Goal: Information Seeking & Learning: Learn about a topic

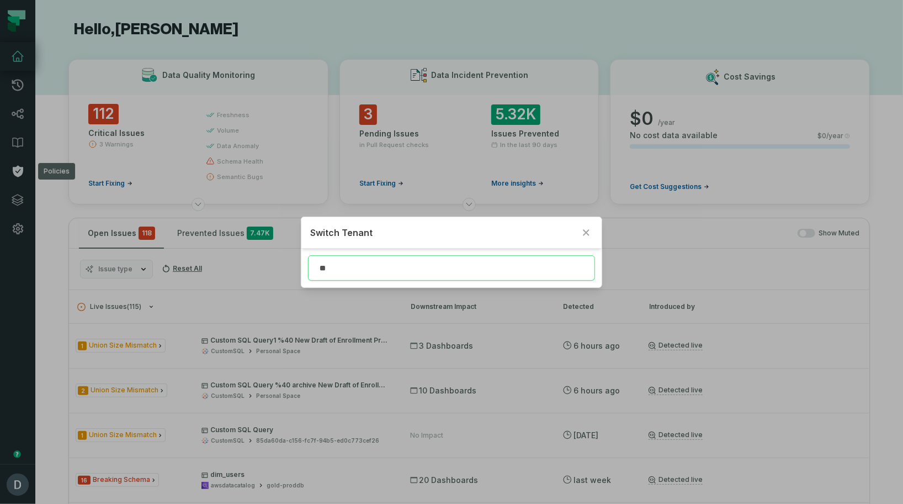
type input "*"
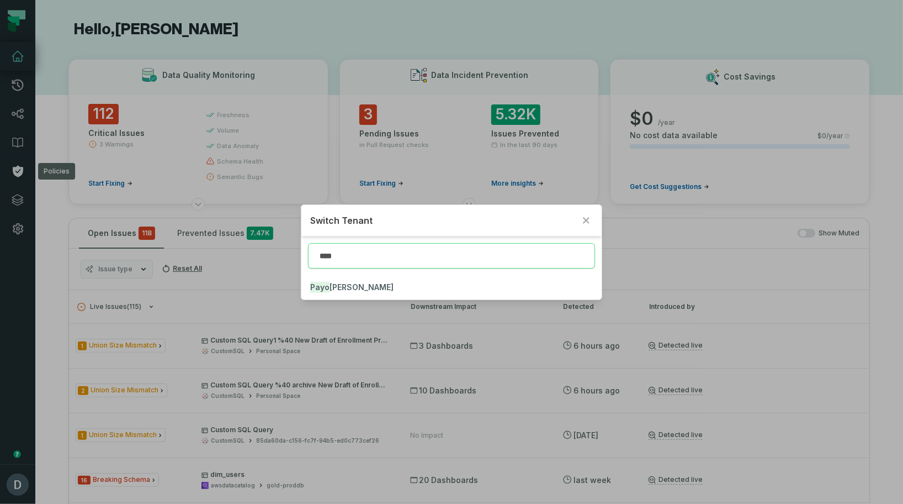
type input "****"
click button "Payo neer" at bounding box center [451, 287] width 300 height 24
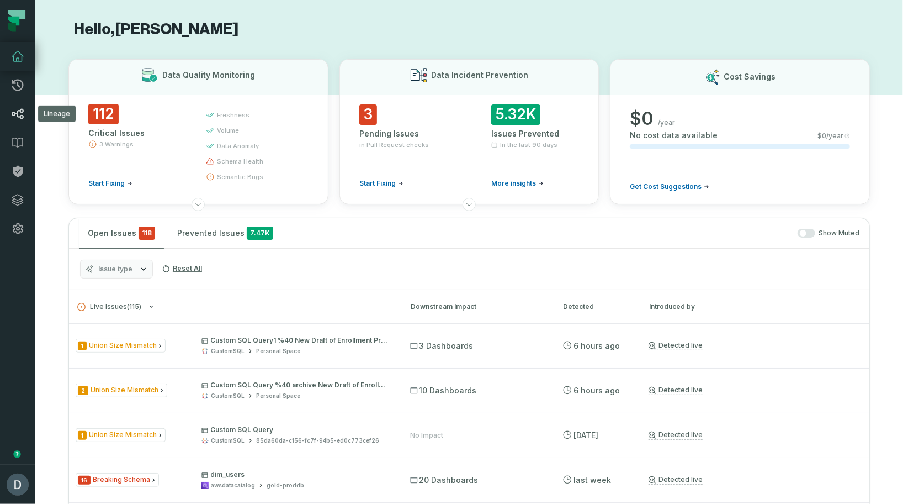
click at [19, 116] on icon at bounding box center [18, 114] width 12 height 10
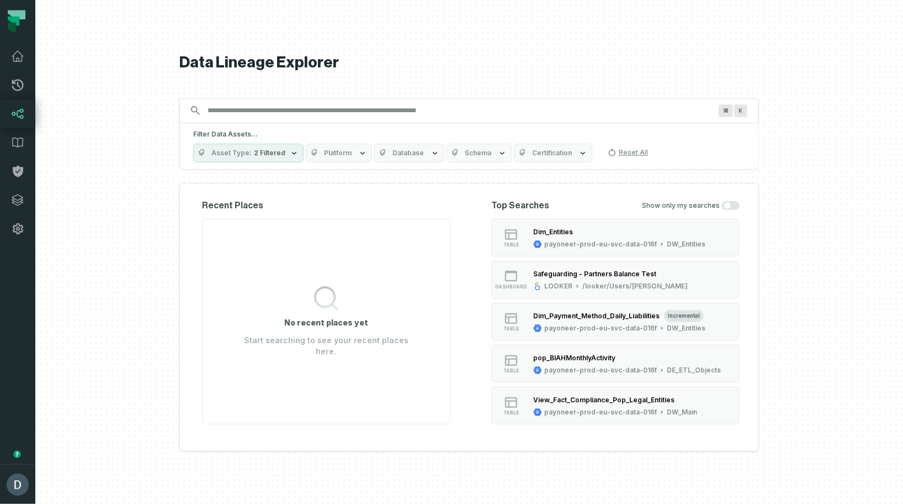
click at [422, 100] on div "⌘ K" at bounding box center [469, 110] width 580 height 25
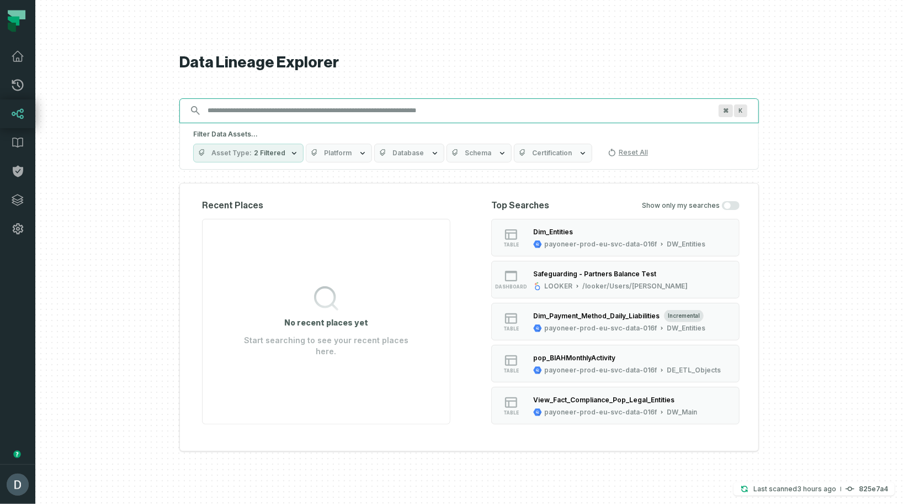
click at [420, 106] on input "Discovery Provider cmdk menu" at bounding box center [459, 111] width 517 height 18
paste input "**********"
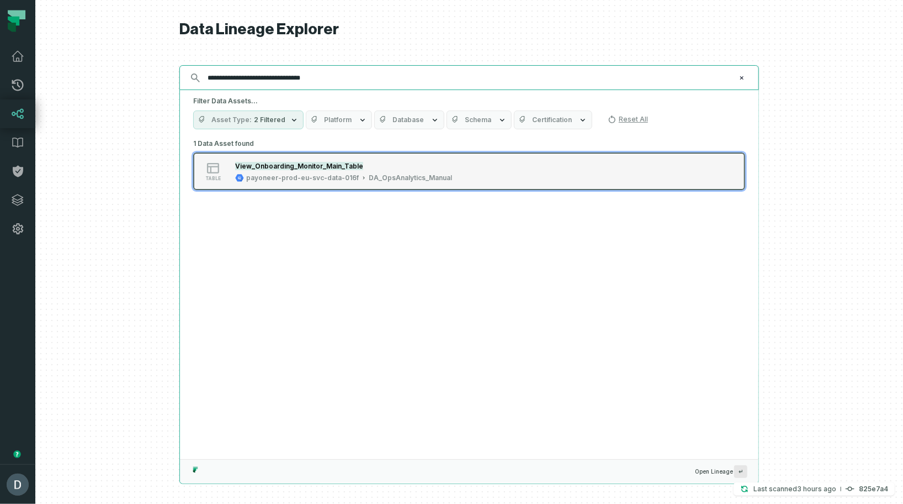
type input "**********"
click at [340, 156] on button "table View_Onboarding_Monitor_Main_Table payoneer-prod-eu-svc-data-016f DA_OpsA…" at bounding box center [469, 171] width 552 height 38
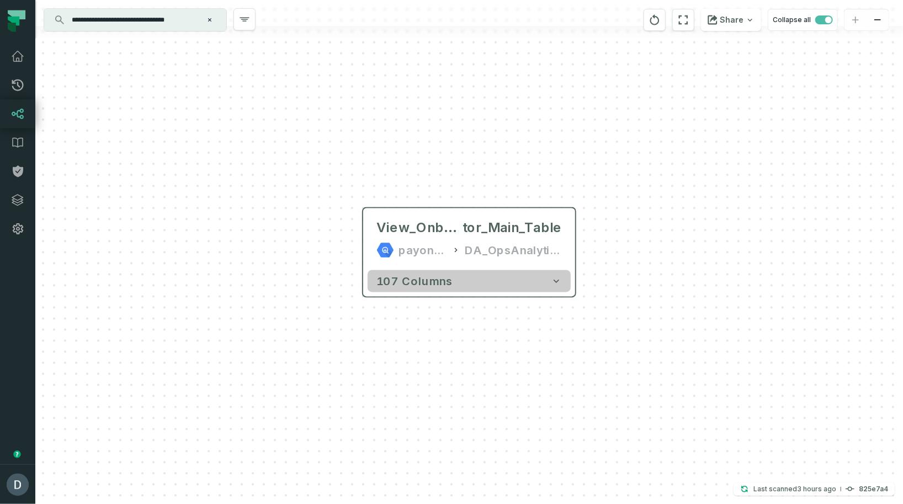
click at [394, 289] on button "107 columns" at bounding box center [469, 281] width 203 height 22
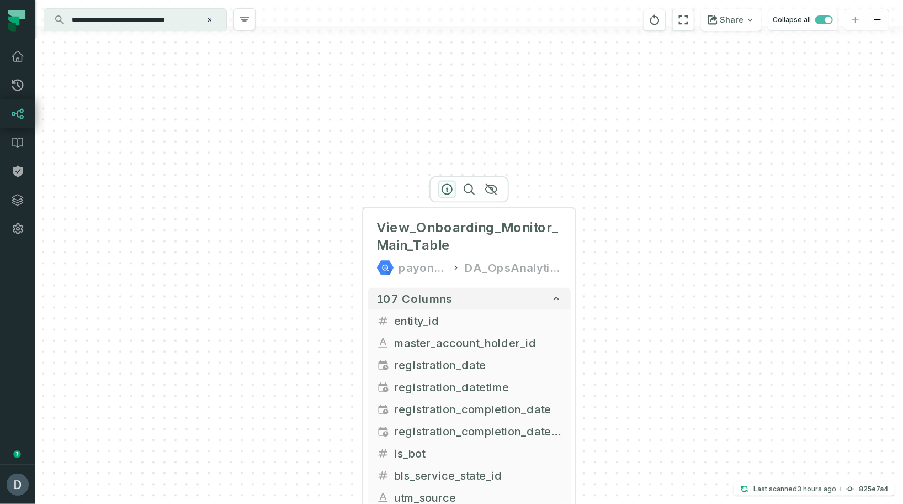
click at [447, 190] on icon "button" at bounding box center [447, 189] width 10 height 10
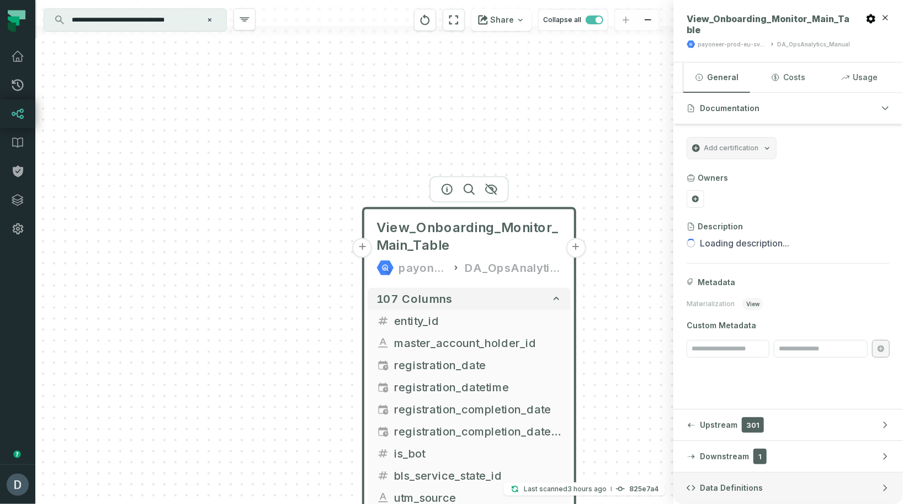
click at [800, 481] on button "Data Definitions" at bounding box center [789, 487] width 230 height 31
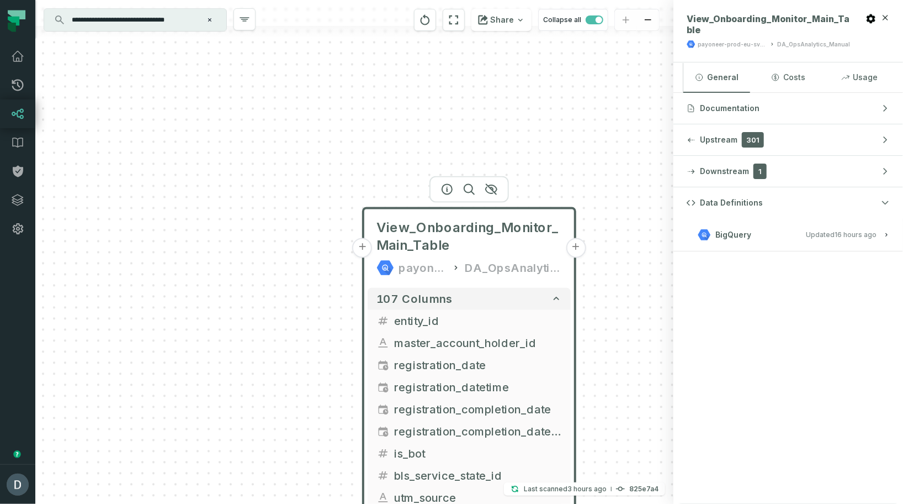
click at [740, 241] on button "BigQuery Updated 9/3/2025, 6:01:45 AM" at bounding box center [788, 234] width 203 height 15
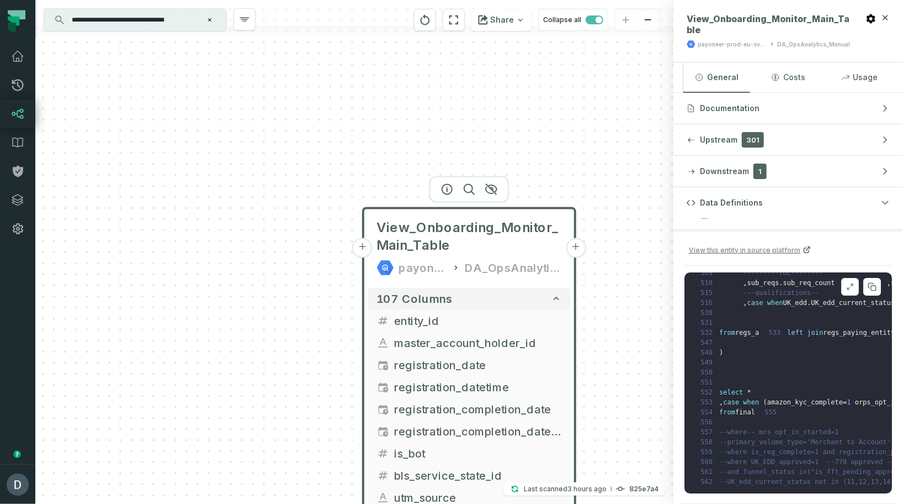
scroll to position [4544, 0]
click at [762, 137] on span "regs_a" at bounding box center [755, 134] width 24 height 8
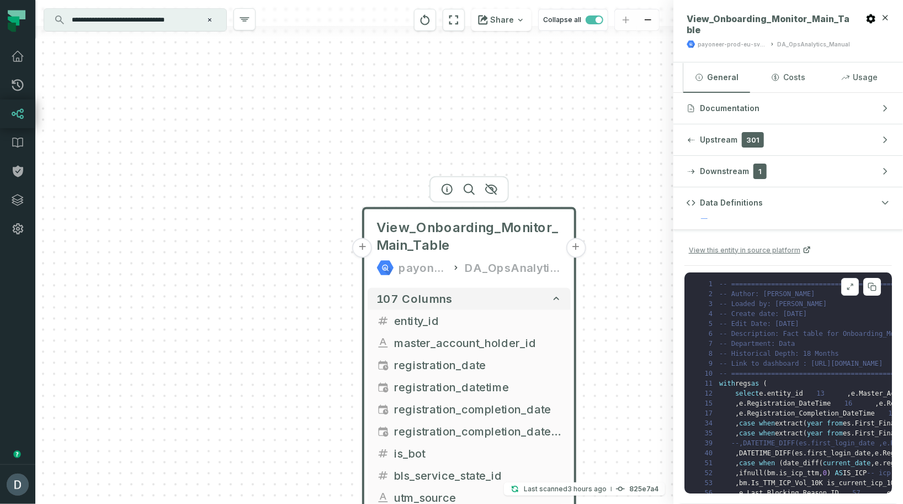
scroll to position [0, 0]
click at [612, 153] on div "+ View_Onboarding_Monitor_Main_Table payoneer-prod-eu-svc-data-016f DA_OpsAnaly…" at bounding box center [354, 252] width 638 height 504
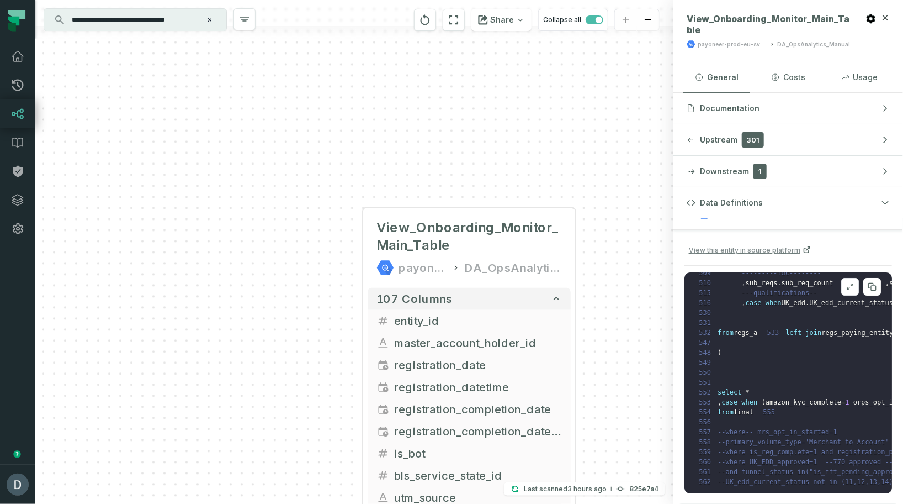
scroll to position [5350, 2]
click at [769, 438] on pre "1 -- ============================================= 2 -- Author: Orit Lieber 3 -…" at bounding box center [789, 382] width 208 height 221
click at [592, 299] on div "+ View_Onboarding_Monitor_Main_Table payoneer-prod-eu-svc-data-016f DA_OpsAnaly…" at bounding box center [354, 252] width 638 height 504
click at [847, 292] on button at bounding box center [850, 287] width 18 height 18
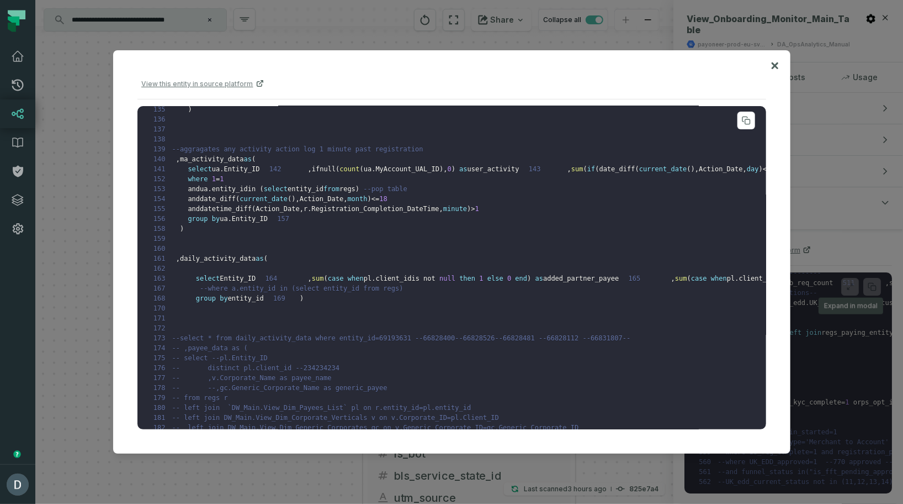
scroll to position [0, 0]
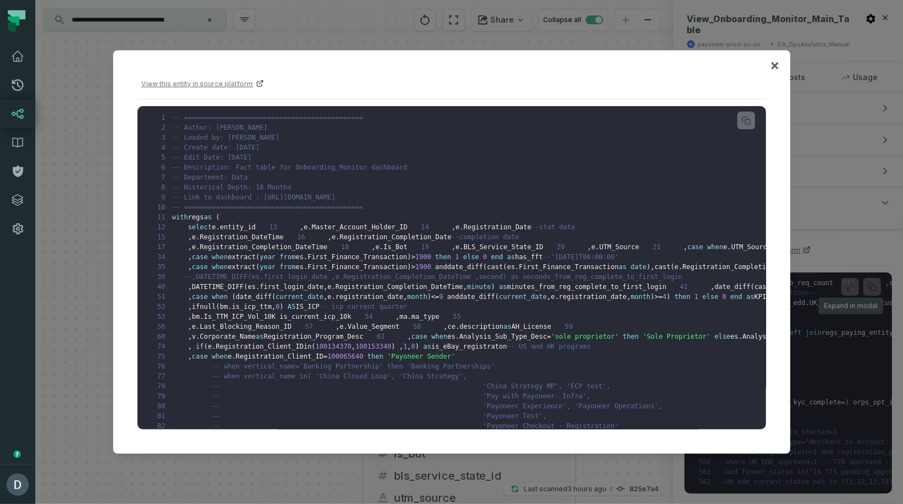
click at [772, 67] on icon at bounding box center [774, 65] width 7 height 7
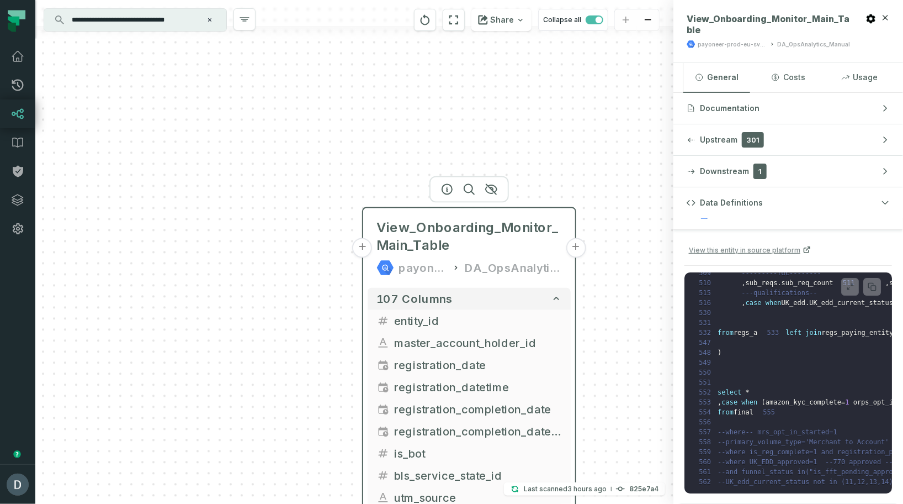
click at [574, 245] on button "+" at bounding box center [576, 248] width 20 height 20
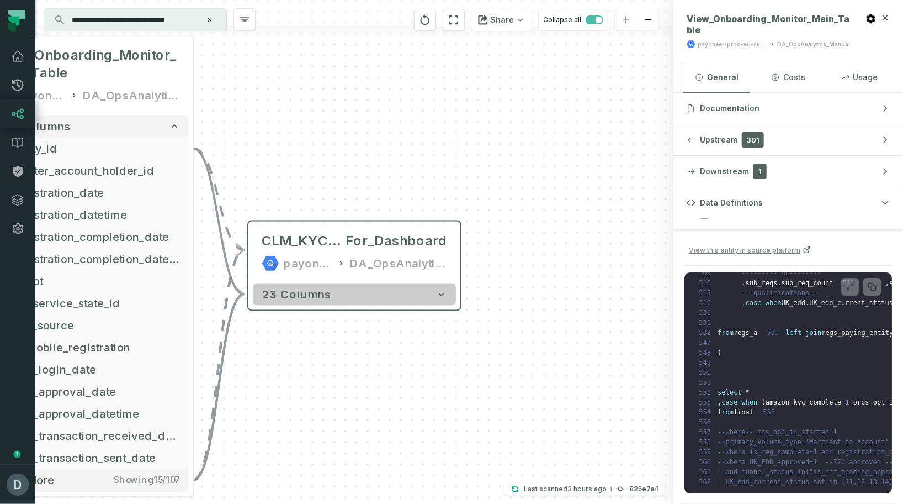
click at [431, 298] on button "23 columns" at bounding box center [354, 294] width 203 height 22
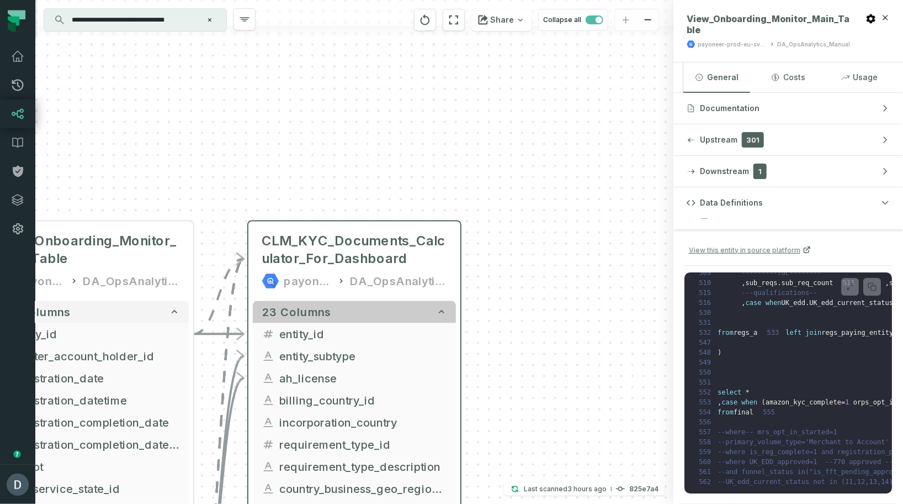
click at [432, 303] on button "23 columns" at bounding box center [354, 311] width 203 height 22
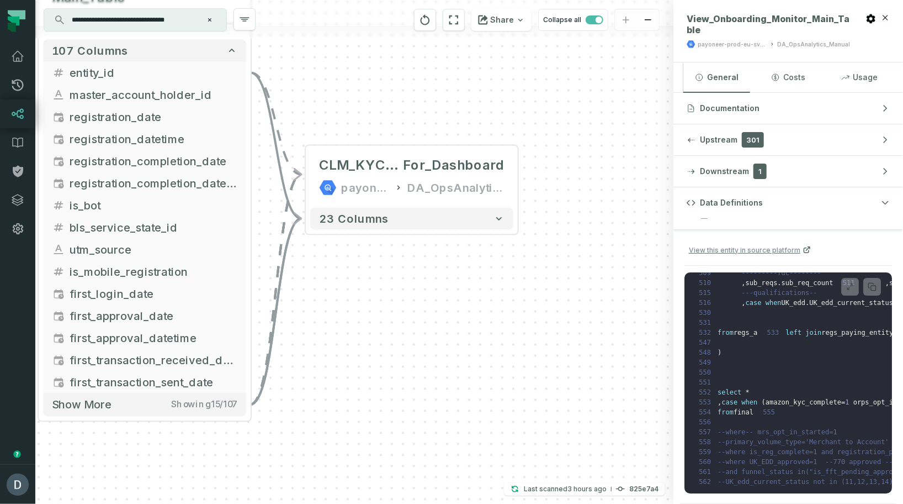
drag, startPoint x: 449, startPoint y: 375, endPoint x: 507, endPoint y: 300, distance: 94.5
click at [507, 300] on div "+ CLM_KYC_Documents_Calculator_ For_Dashboard payoneer-prod-eu-svc-data-016f DA…" at bounding box center [354, 252] width 638 height 504
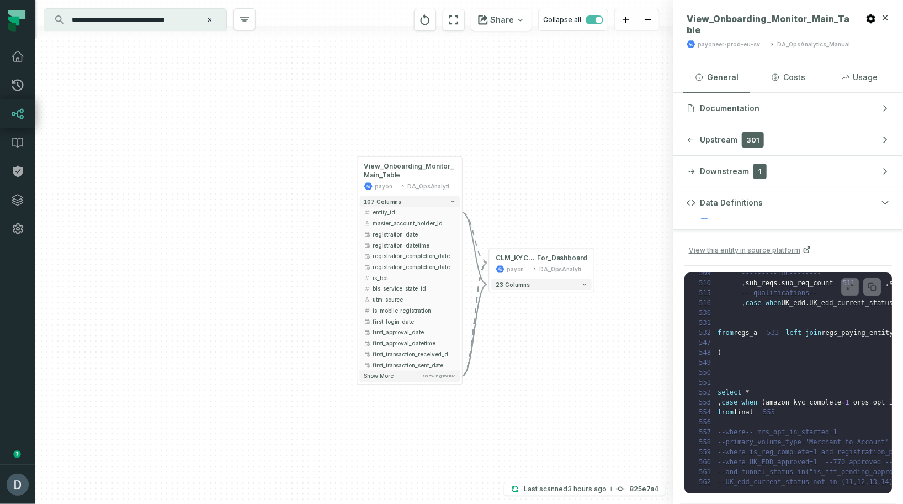
drag, startPoint x: 509, startPoint y: 303, endPoint x: 589, endPoint y: 326, distance: 83.2
click at [589, 326] on div "+ CLM_KYC_Documents_Calculator_ For_Dashboard payoneer-prod-eu-svc-data-016f DA…" at bounding box center [354, 252] width 638 height 504
click at [406, 375] on button "Show more Showing 15 / 107" at bounding box center [409, 375] width 100 height 11
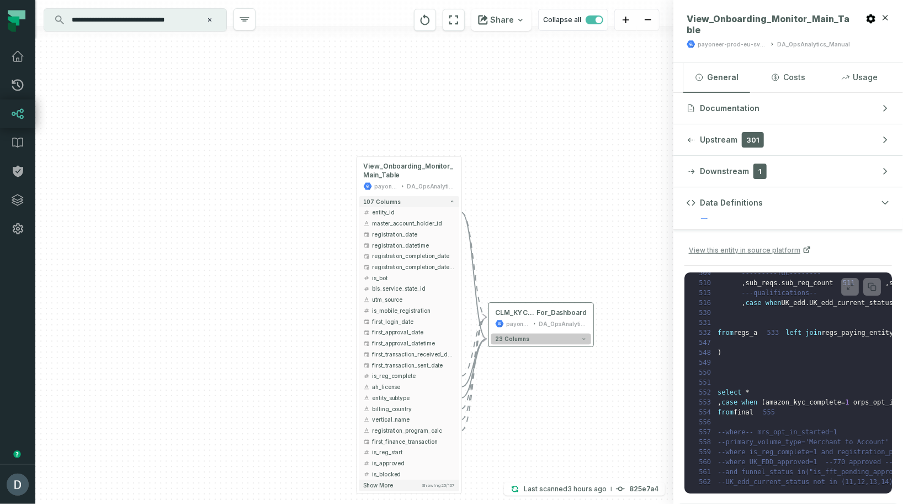
click at [571, 338] on button "23 columns" at bounding box center [541, 338] width 100 height 11
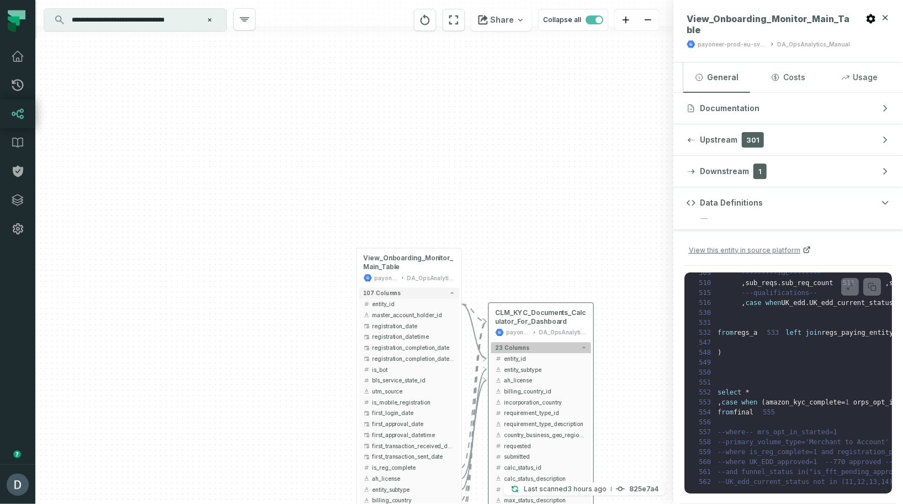
click at [571, 344] on button "23 columns" at bounding box center [541, 347] width 100 height 11
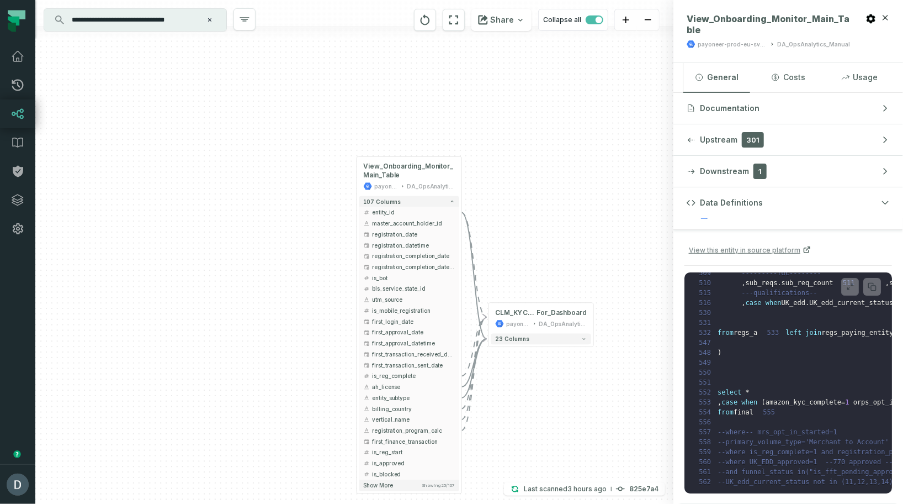
click at [206, 19] on icon "Clear search query" at bounding box center [209, 20] width 7 height 7
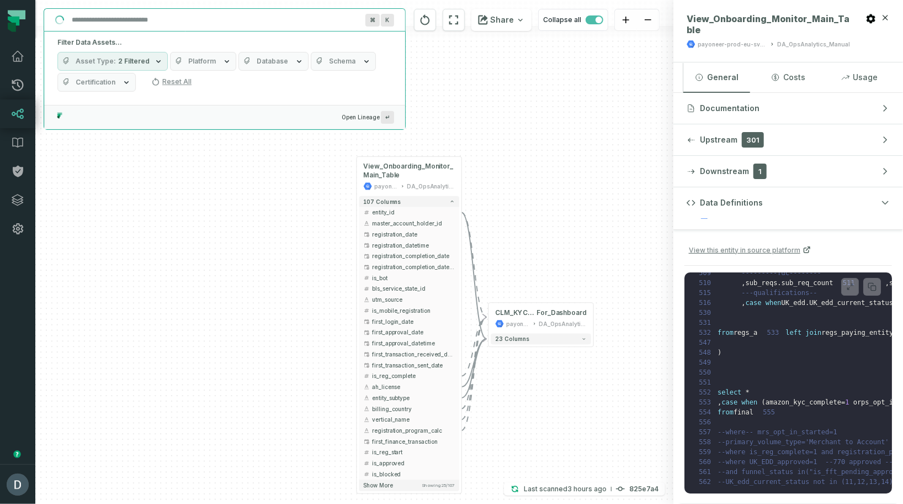
click at [169, 21] on input "Discovery Provider cmdk menu" at bounding box center [214, 20] width 299 height 18
paste input "**********"
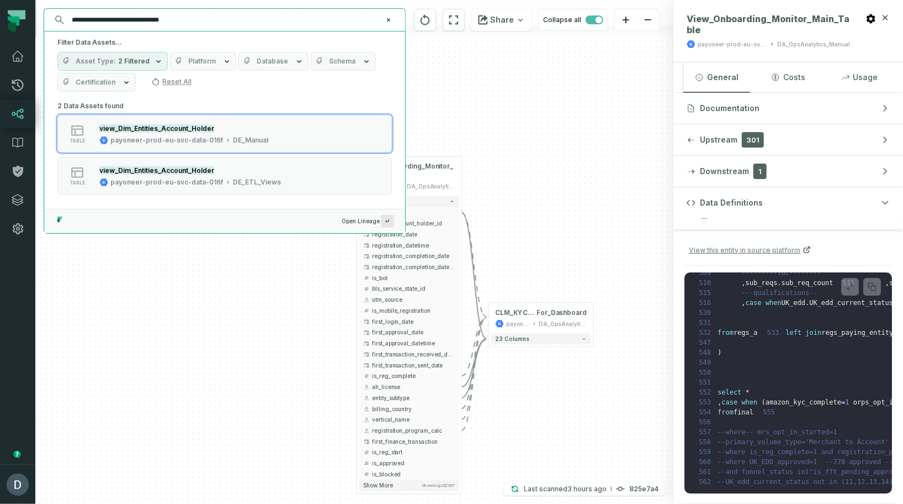
type input "**********"
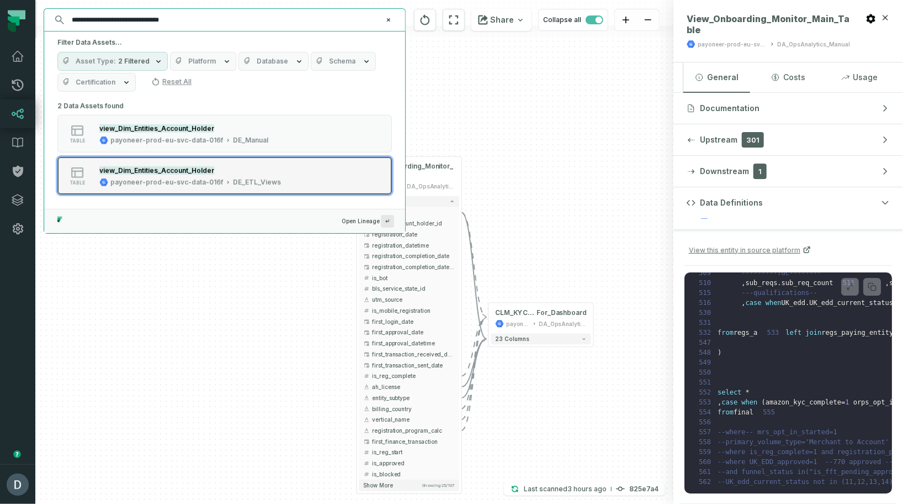
click at [213, 184] on div "payoneer-prod-eu-svc-data-016f" at bounding box center [166, 182] width 113 height 9
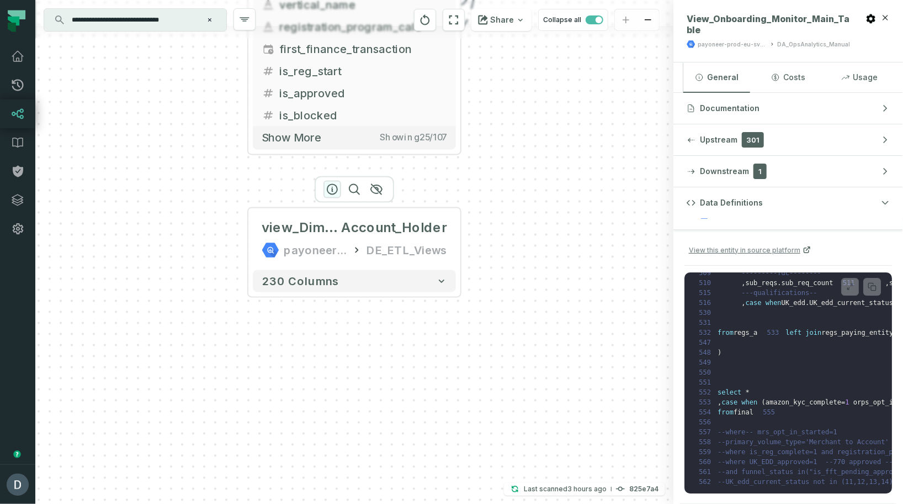
click at [332, 188] on icon "button" at bounding box center [332, 189] width 10 height 10
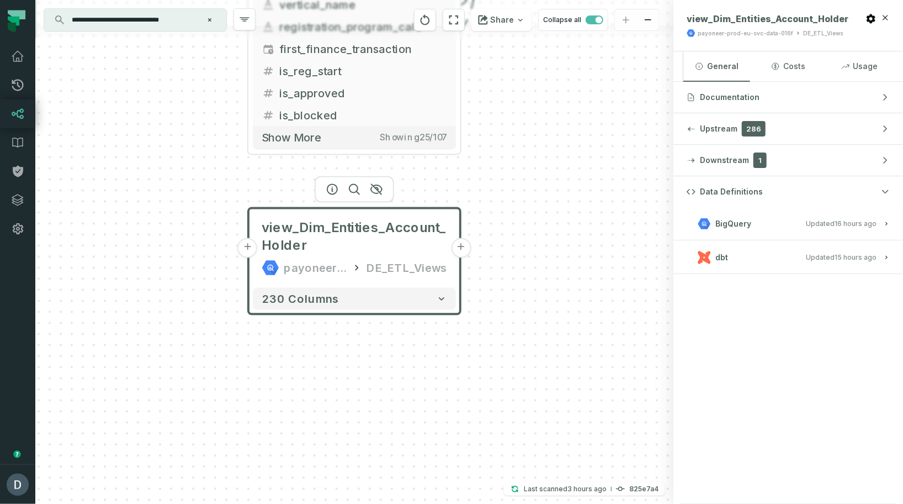
click at [825, 256] on span "Updated 9/3/2025, 7:04:18 AM" at bounding box center [841, 257] width 71 height 8
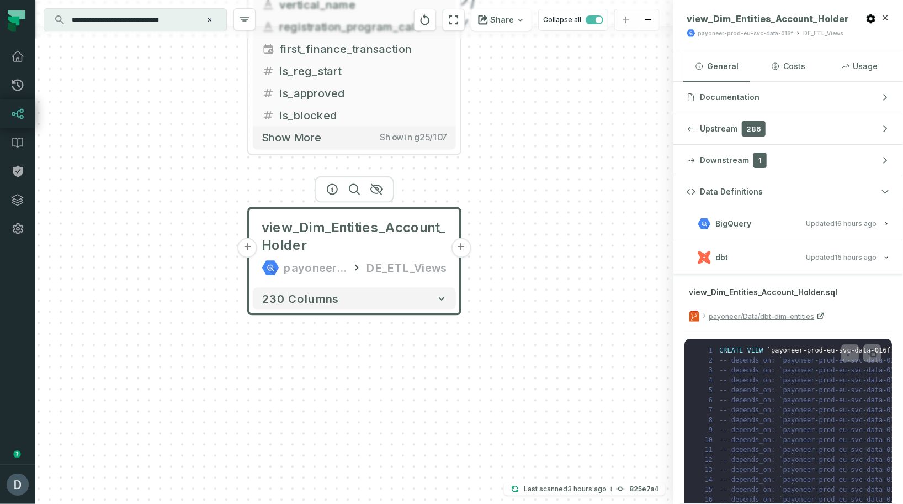
click at [749, 227] on span "BigQuery" at bounding box center [734, 223] width 36 height 11
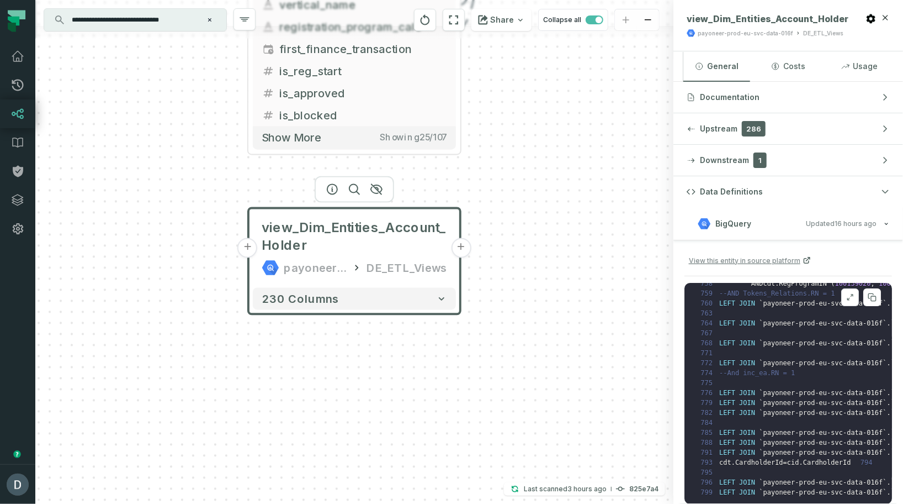
scroll to position [44, 0]
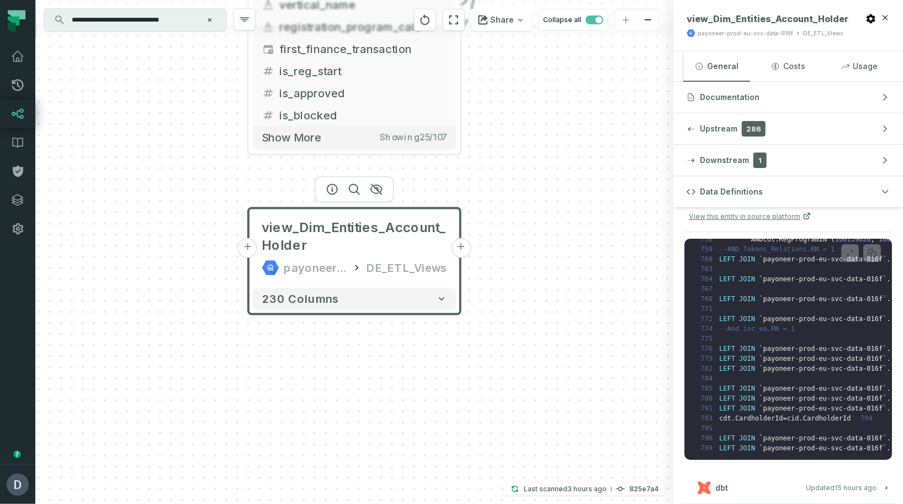
click at [745, 483] on button "dbt Updated 9/3/2025, 7:04:18 AM" at bounding box center [788, 487] width 203 height 15
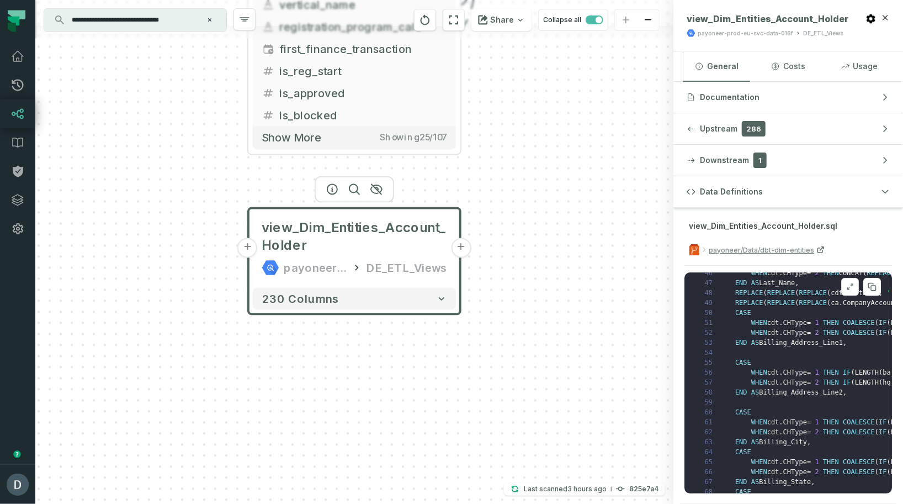
scroll to position [0, 0]
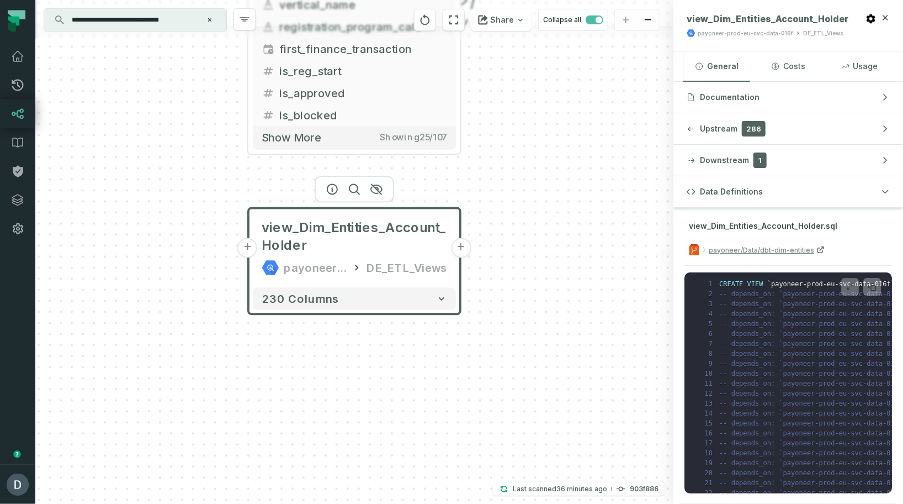
click at [420, 218] on div "view_Dim_Entities_Account_Holder payoneer-prod-eu-svc-data-016f DE_ETL_Views" at bounding box center [354, 248] width 203 height 71
click at [778, 198] on button "Data Definitions" at bounding box center [789, 191] width 230 height 31
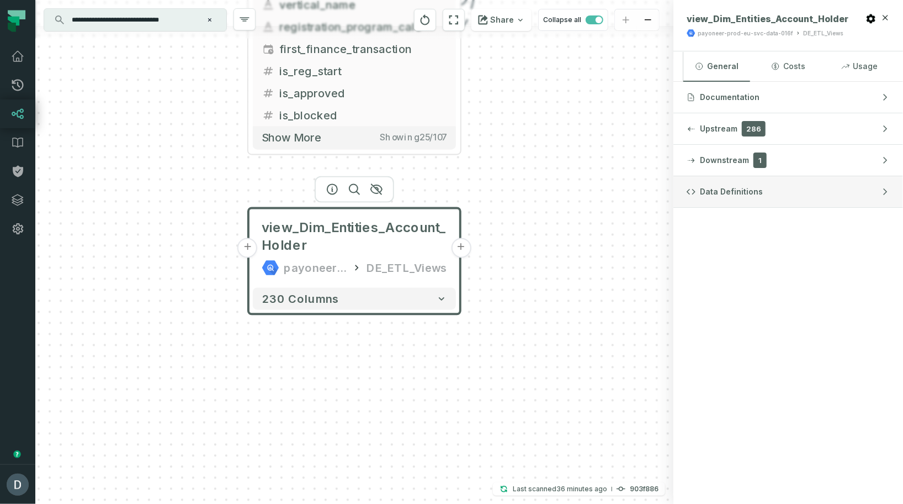
click at [778, 198] on button "Data Definitions" at bounding box center [789, 191] width 230 height 31
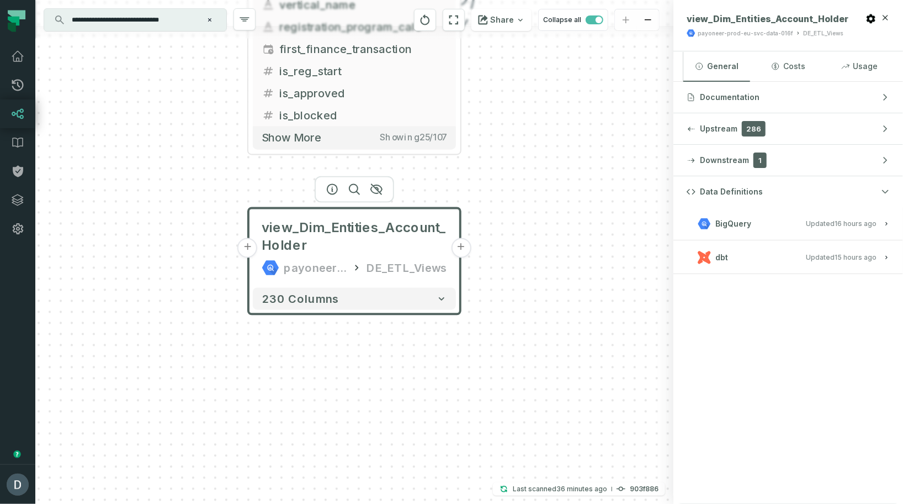
click at [810, 254] on span "Updated 9/3/2025, 7:04:18 AM" at bounding box center [841, 257] width 71 height 8
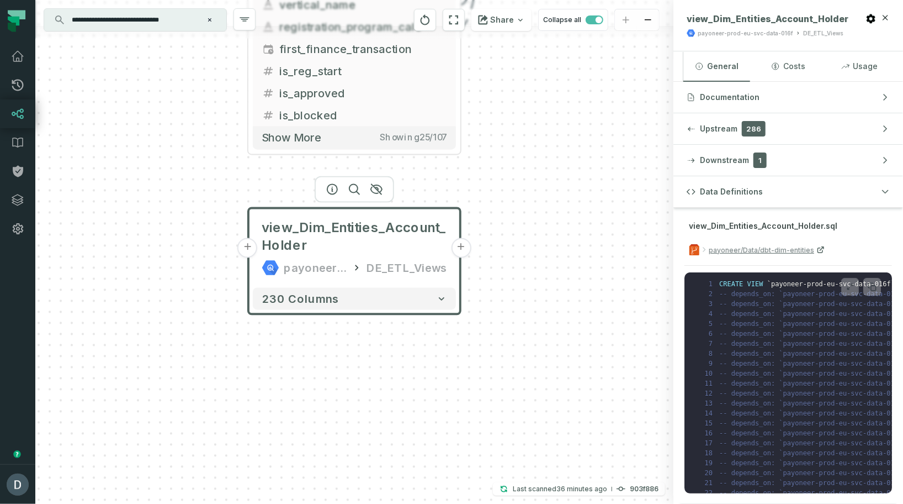
click at [856, 195] on relative-time "9/3/2025, 7:04:18 AM" at bounding box center [856, 191] width 42 height 8
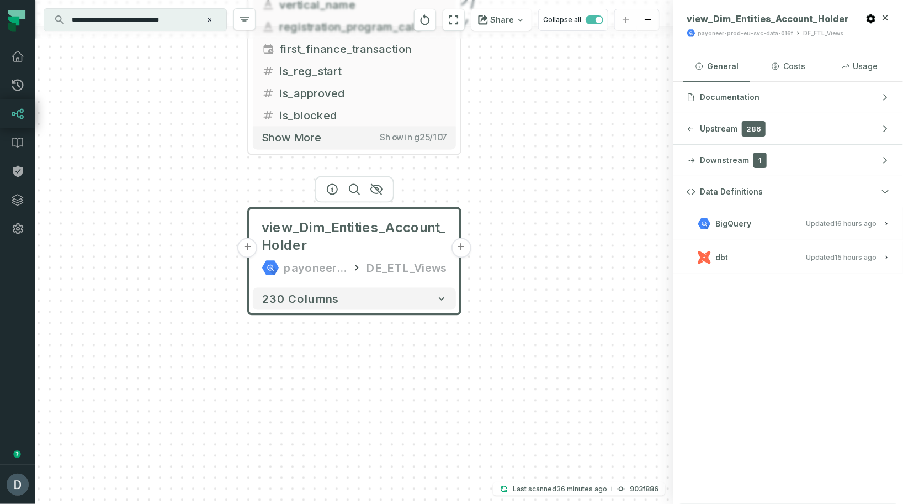
click at [856, 256] on relative-time "9/3/2025, 7:04:18 AM" at bounding box center [856, 257] width 42 height 8
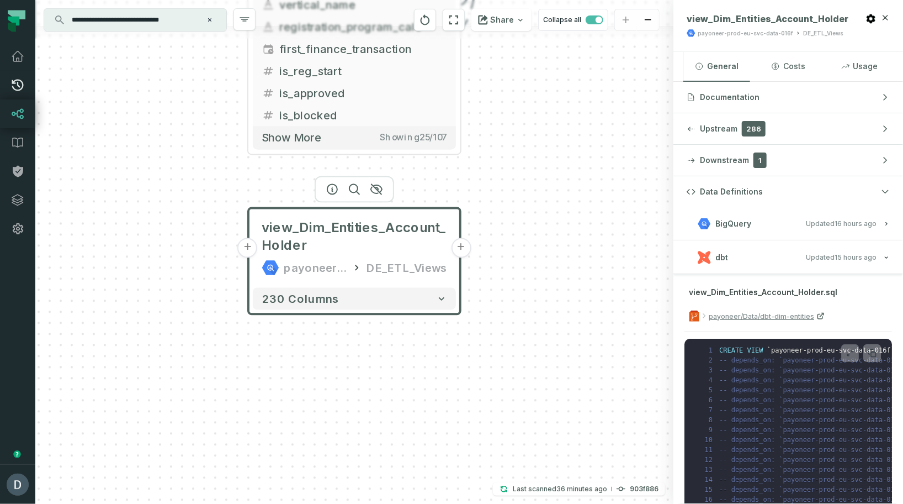
click at [17, 84] on icon at bounding box center [18, 86] width 12 height 12
click at [729, 22] on span "view_Dim_Entities_Account_Holder" at bounding box center [768, 18] width 162 height 11
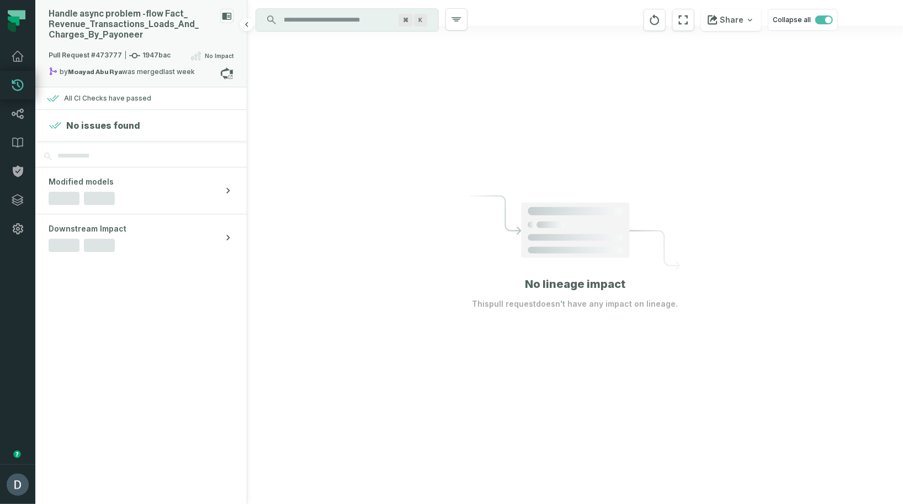
click at [195, 35] on div "Handle async problem - flow Fact_ Revenue_ Transactions_ Loads_ And_ Charges_ B…" at bounding box center [132, 24] width 167 height 31
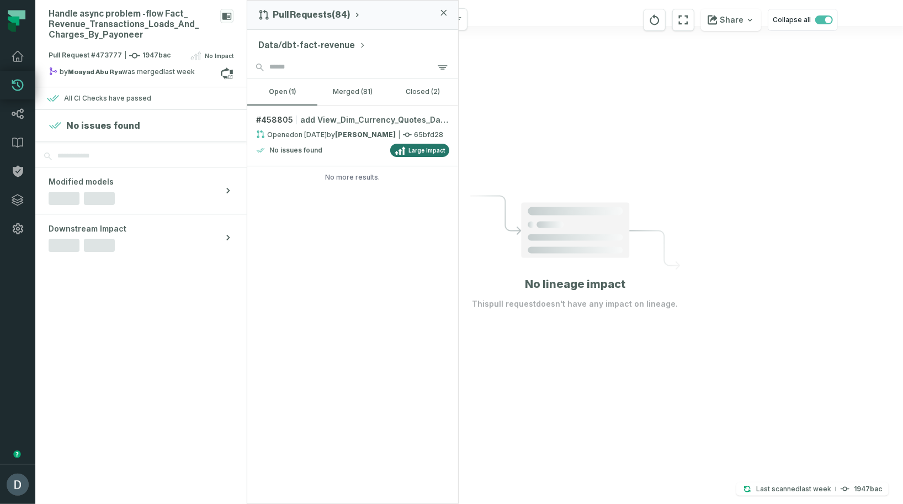
click at [279, 42] on button "Data/dbt-fact-revenue" at bounding box center [312, 45] width 108 height 13
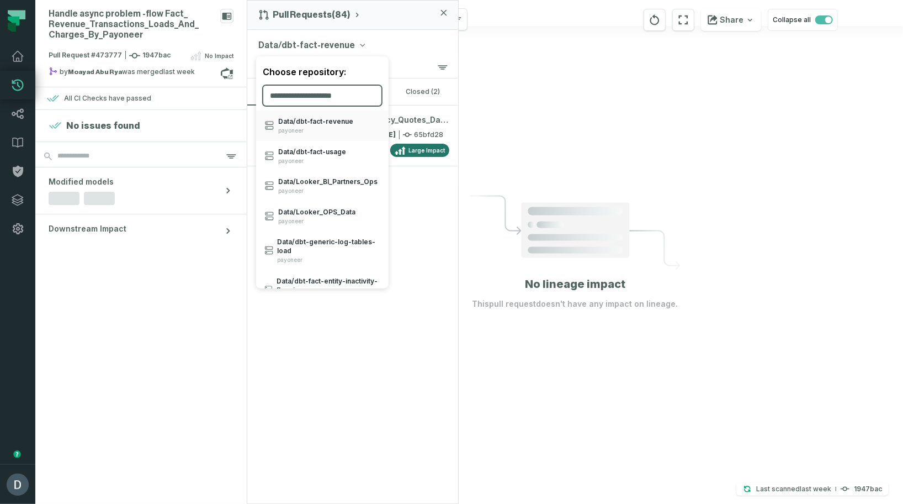
click at [308, 91] on input "search" at bounding box center [322, 95] width 119 height 21
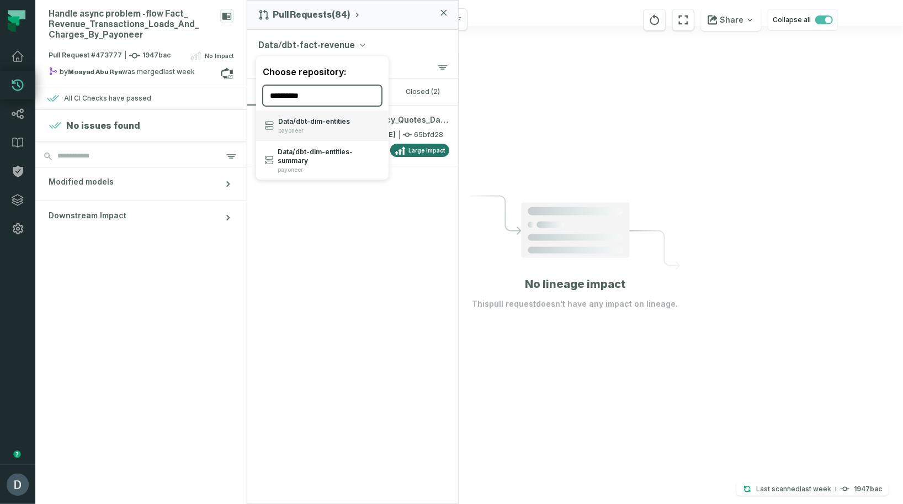
type input "**********"
click at [294, 133] on span "payoneer" at bounding box center [314, 130] width 72 height 7
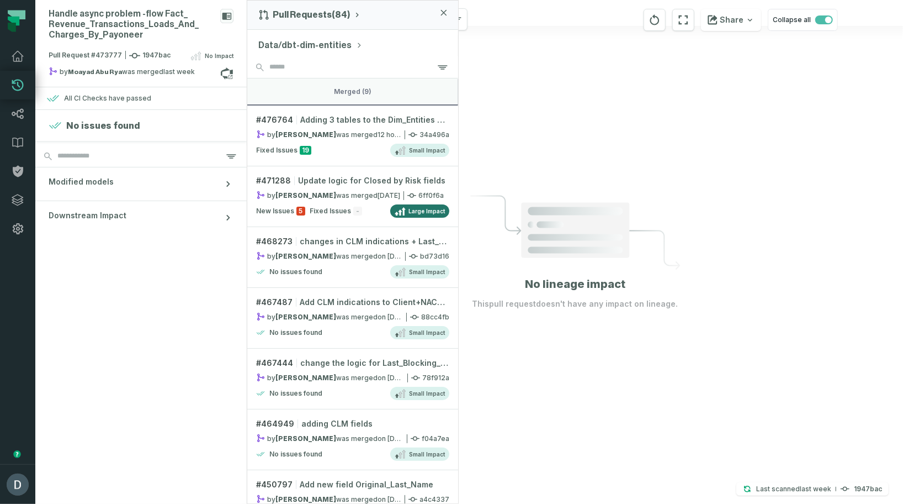
click at [353, 97] on button "merged (9)" at bounding box center [352, 91] width 211 height 27
click at [377, 322] on link "# 467487 Add CLM indications to Client+NACHA initiator flows by [PERSON_NAME] w…" at bounding box center [352, 318] width 211 height 61
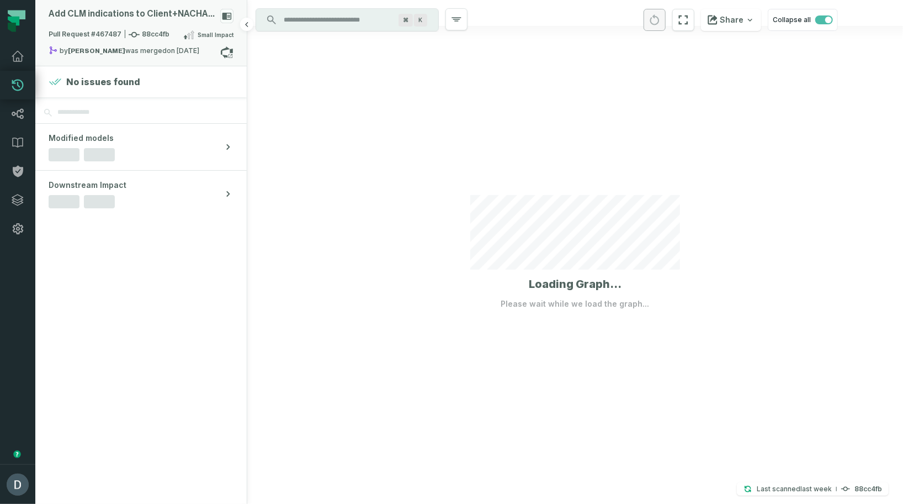
click at [187, 49] on relative-time "[DATE] 11:20:43 AM" at bounding box center [183, 50] width 33 height 8
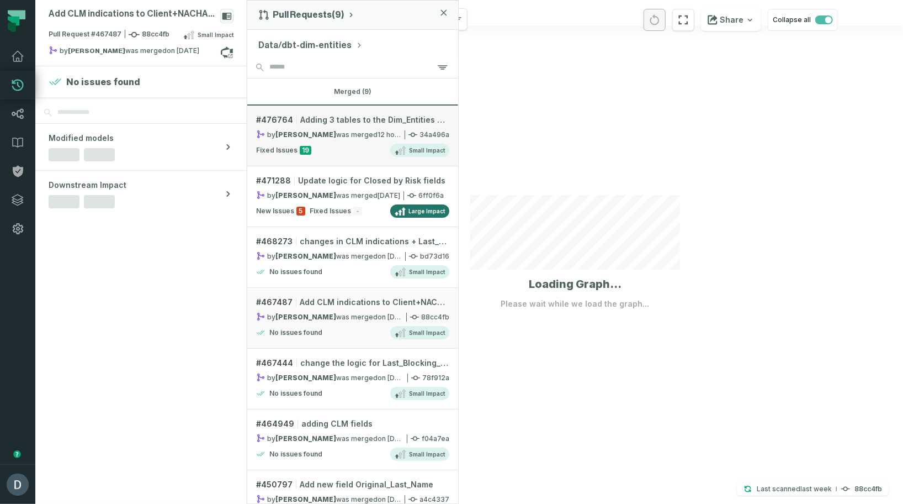
click at [343, 140] on link "# 476764 Adding 3 tables to the Dim_Entities Risk_Update_Date by [PERSON_NAME] …" at bounding box center [352, 135] width 211 height 61
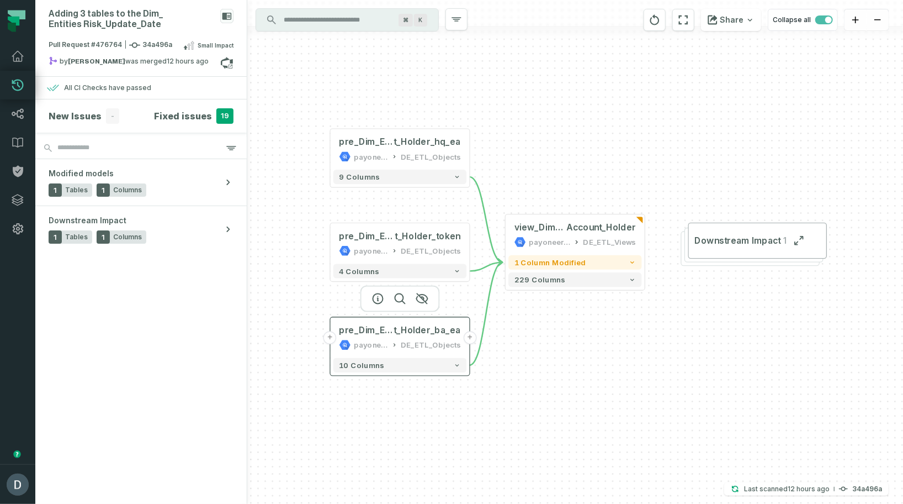
click at [409, 337] on div "pre_Dim_Entities_Accoun t_Holder_ba_ea payoneer-prod-eu-svc-data-016f DE_ETL_Ob…" at bounding box center [399, 337] width 133 height 35
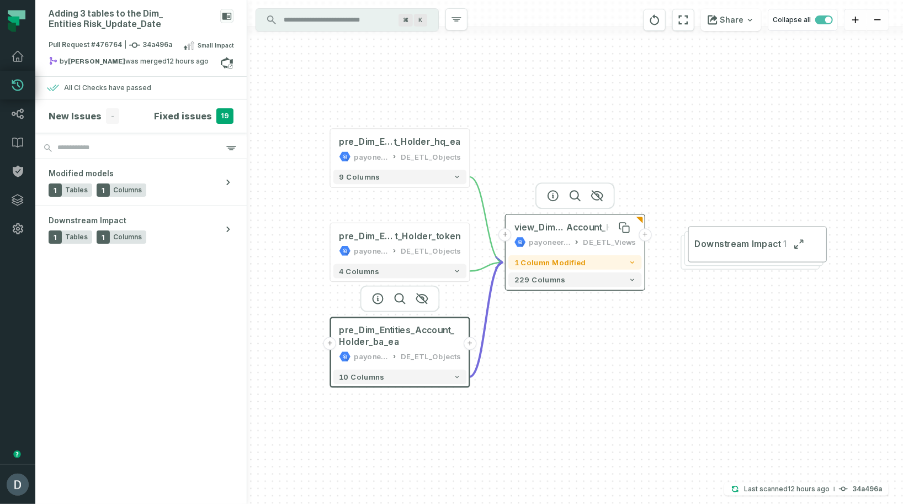
click at [552, 232] on span "view_Dim_Entities_" at bounding box center [541, 227] width 52 height 12
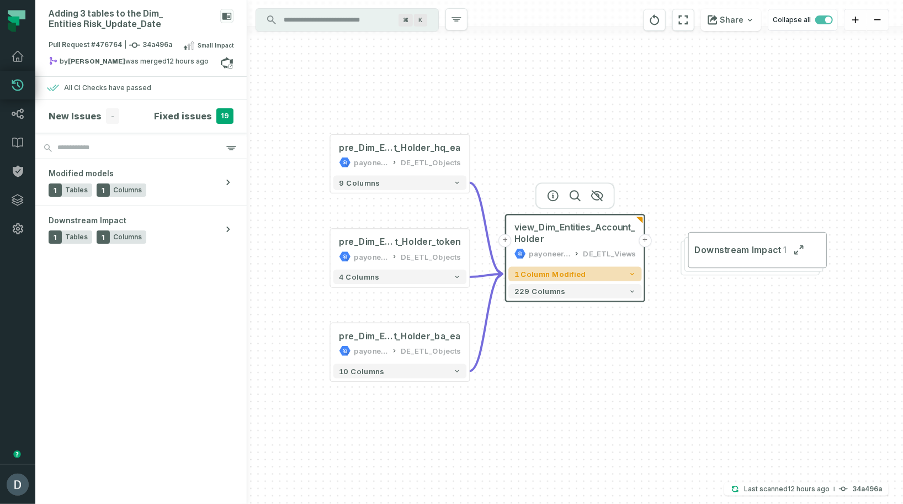
click at [625, 277] on button "1 column modified" at bounding box center [574, 274] width 133 height 14
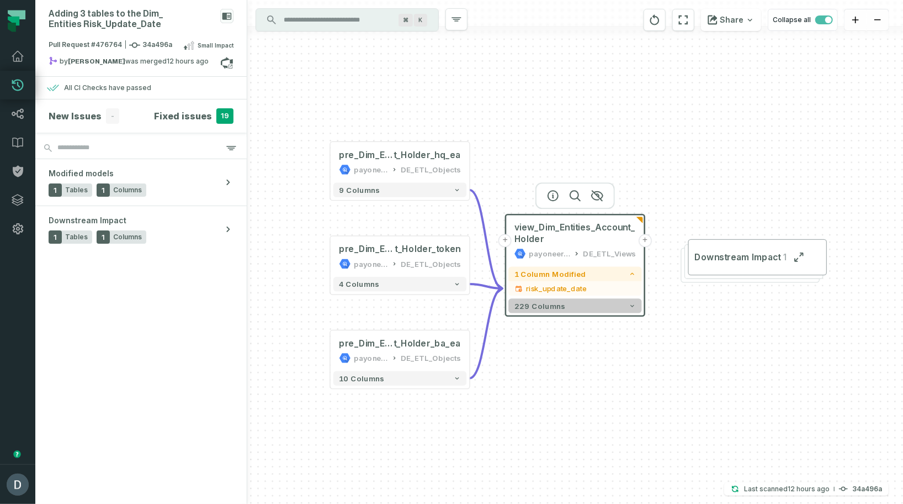
click at [609, 311] on button "229 columns" at bounding box center [574, 305] width 133 height 14
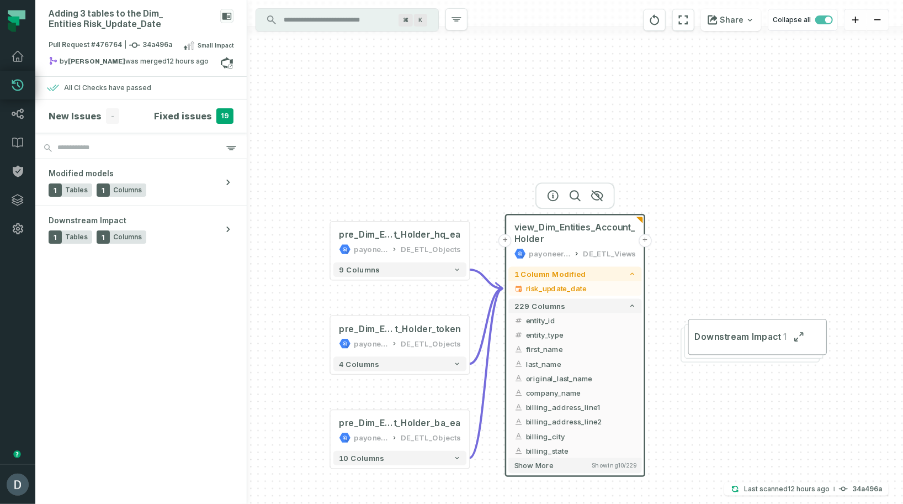
click at [503, 237] on button "+" at bounding box center [505, 240] width 13 height 13
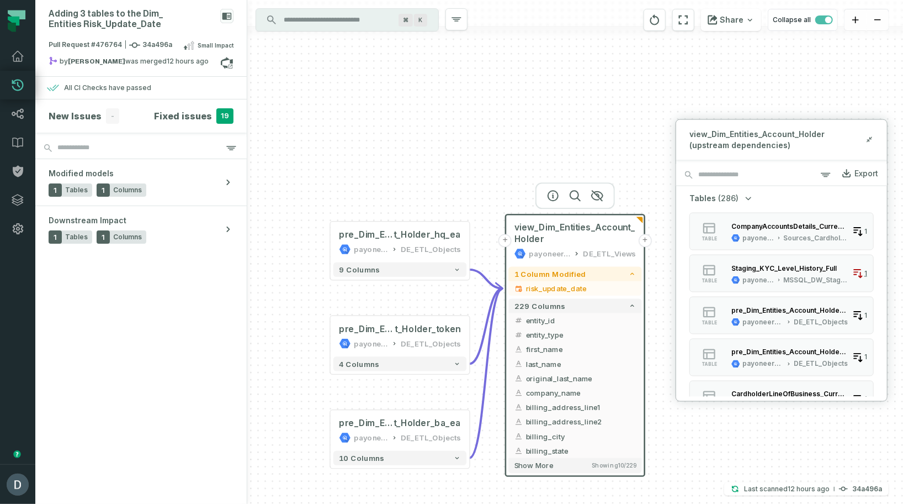
click at [517, 136] on div "+ pre_Dim_Entities_Accoun t_Holder_[AUTH_TOKEN] DE_ETL_Objects + 4 columns + pr…" at bounding box center [575, 252] width 656 height 504
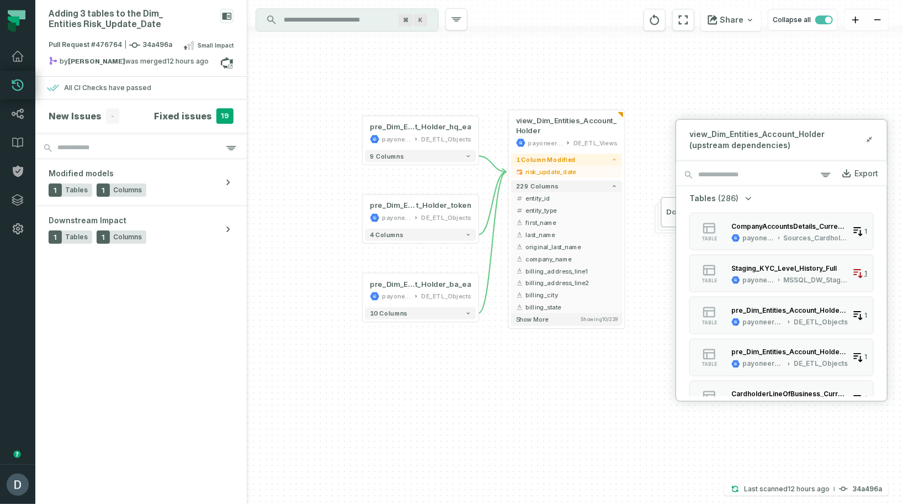
drag, startPoint x: 445, startPoint y: 165, endPoint x: 443, endPoint y: 50, distance: 115.4
click at [443, 50] on div "+ pre_Dim_Entities_Accoun t_Holder_[AUTH_TOKEN] DE_ETL_Objects + 4 columns + pr…" at bounding box center [575, 252] width 656 height 504
click at [471, 230] on button "4 columns" at bounding box center [420, 235] width 111 height 12
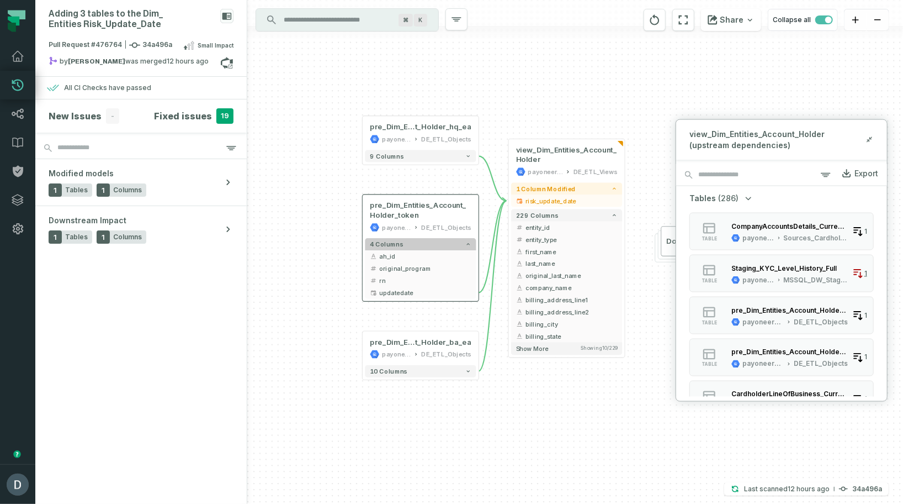
click at [433, 242] on button "4 columns" at bounding box center [420, 244] width 111 height 12
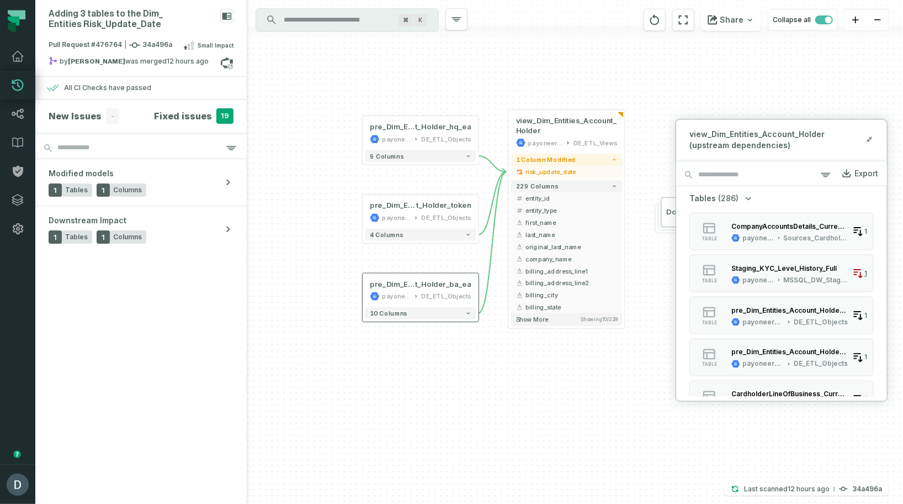
click at [446, 320] on div "10 columns" at bounding box center [421, 313] width 116 height 17
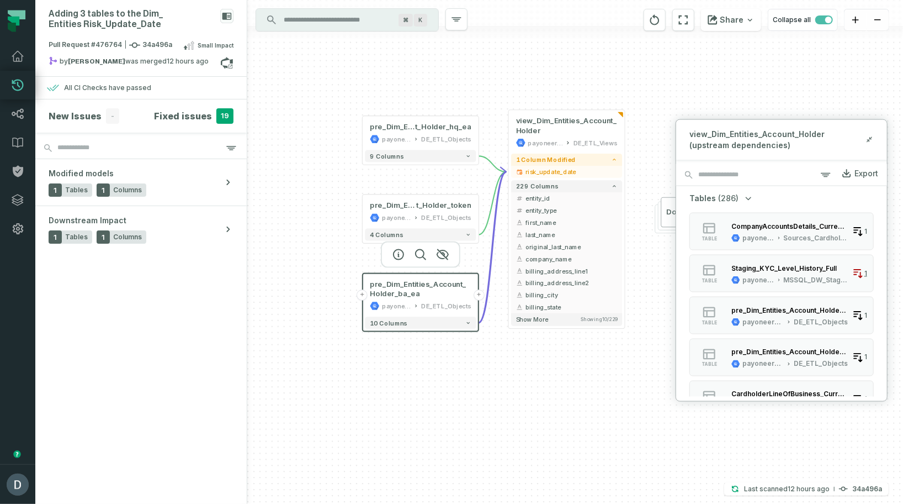
click at [446, 320] on button "10 columns" at bounding box center [420, 322] width 111 height 12
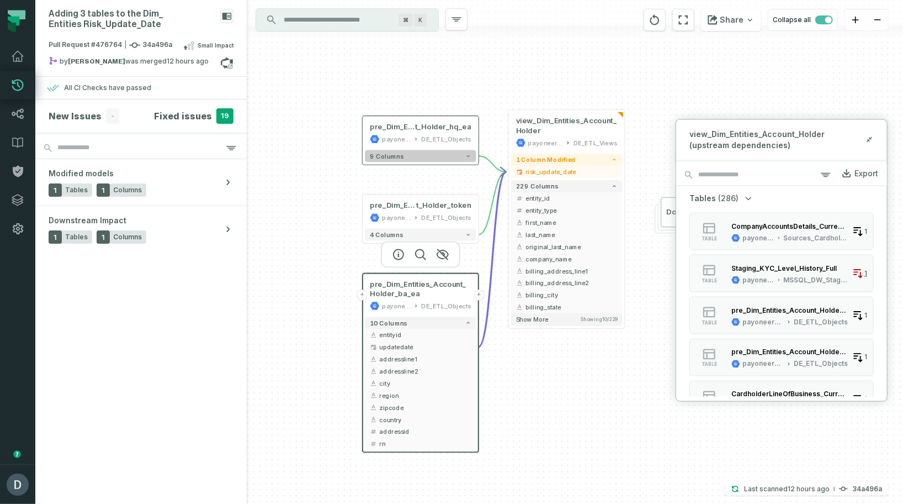
click at [432, 158] on button "9 columns" at bounding box center [420, 156] width 111 height 12
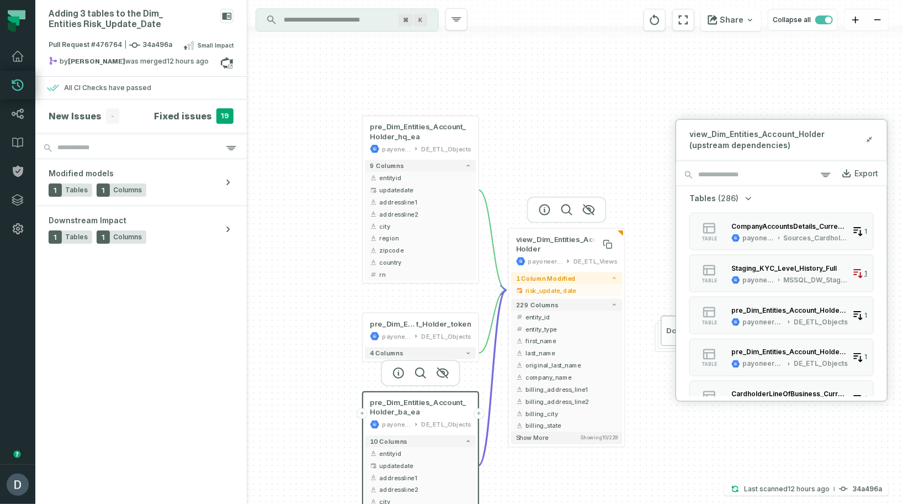
click at [557, 241] on span "view_Dim_Entities_Account_Holder" at bounding box center [567, 244] width 102 height 19
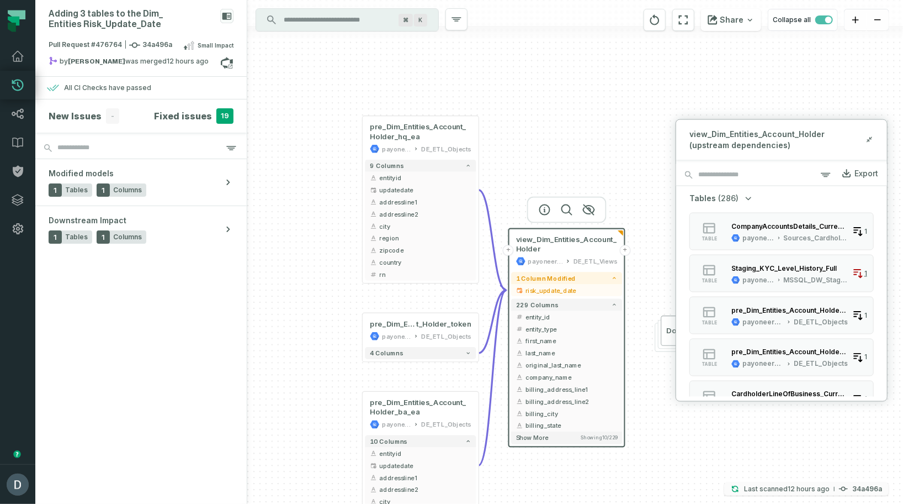
click at [801, 486] on relative-time "[DATE] 10:15:47 AM" at bounding box center [809, 488] width 42 height 8
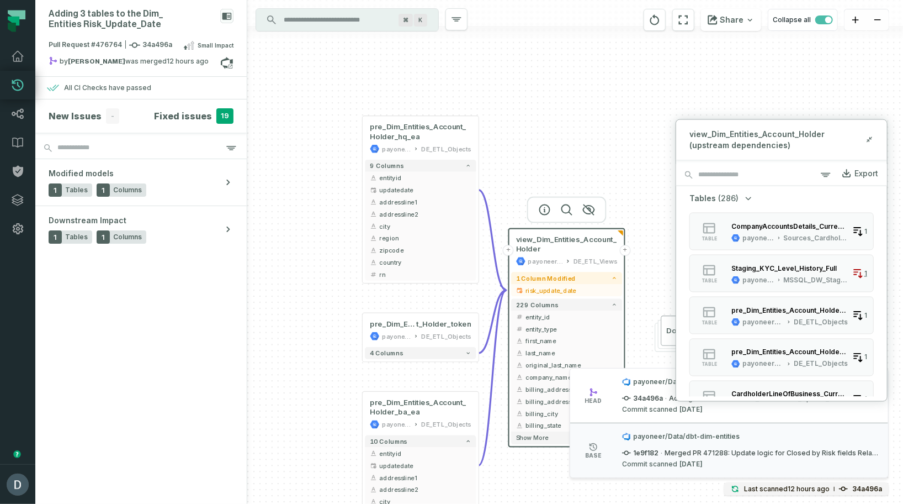
click at [785, 96] on div "+ pre_Dim_Entities_Accoun t_Holder_[AUTH_TOKEN] DE_ETL_Objects + 4 columns + pr…" at bounding box center [575, 252] width 656 height 504
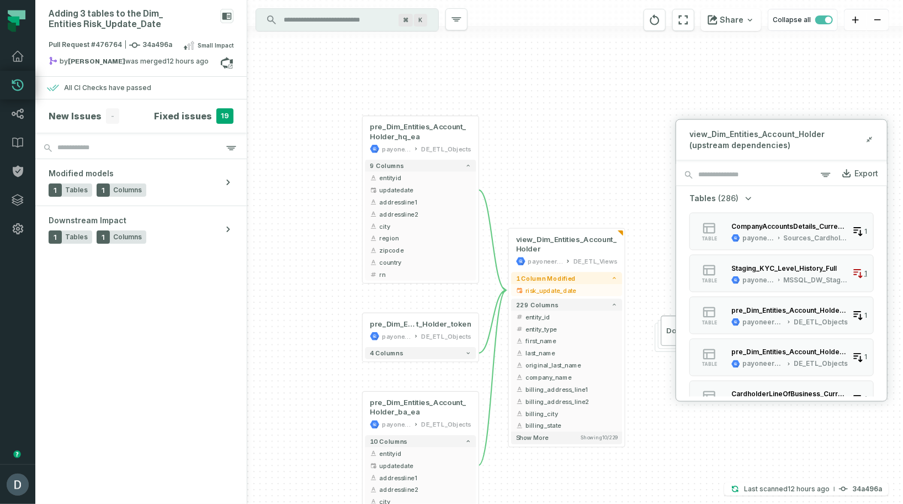
click at [796, 98] on div "+ pre_Dim_Entities_Accoun t_Holder_[AUTH_TOKEN] DE_ETL_Objects + 4 columns + pr…" at bounding box center [575, 252] width 656 height 504
click at [576, 250] on span "view_Dim_Entities_Account_Holder" at bounding box center [567, 244] width 102 height 19
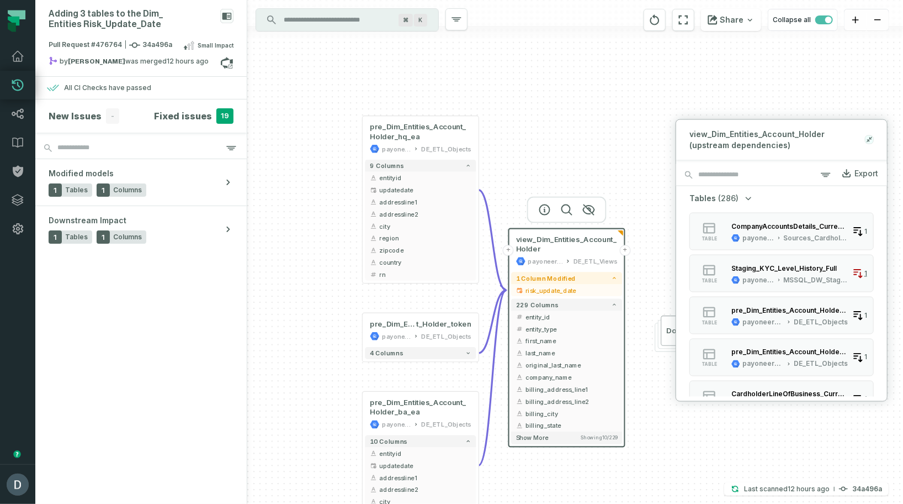
click at [868, 137] on icon at bounding box center [870, 139] width 8 height 9
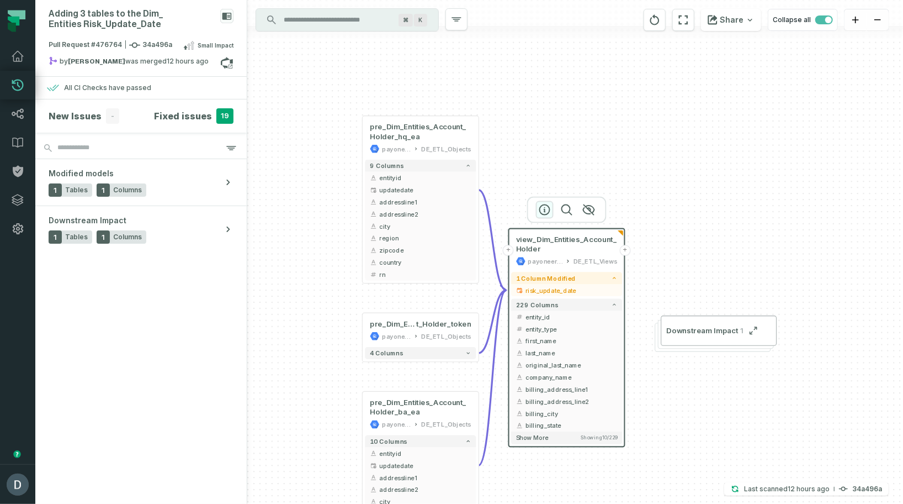
click at [546, 210] on icon "button" at bounding box center [544, 209] width 13 height 13
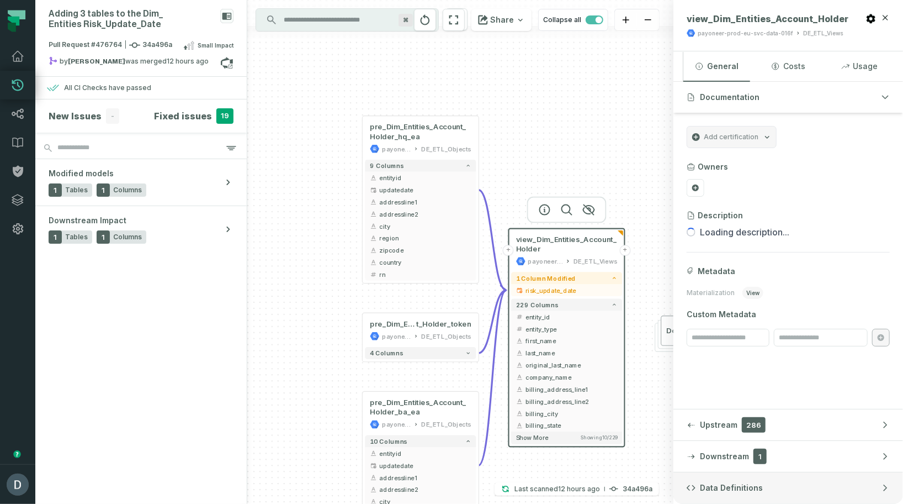
click at [732, 485] on span "Data Definitions" at bounding box center [731, 487] width 63 height 11
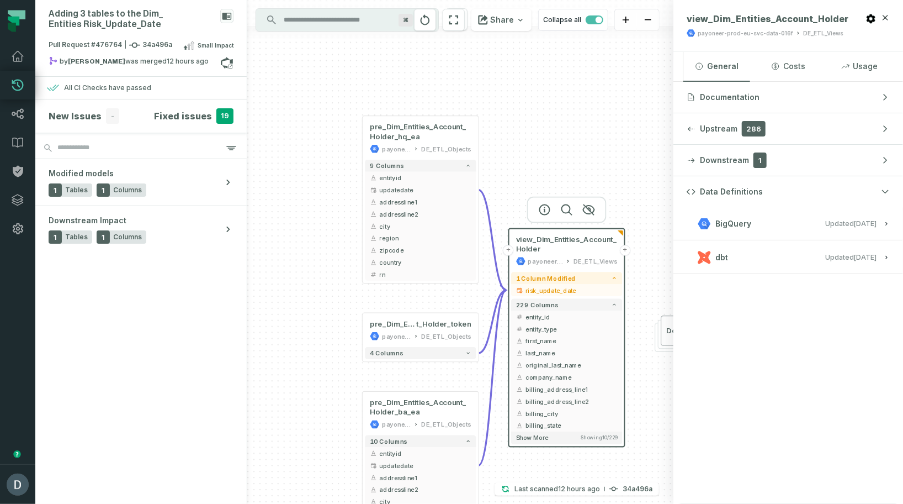
click at [714, 263] on button "dbt Updated [DATE] 1:01:23 PM" at bounding box center [788, 257] width 203 height 15
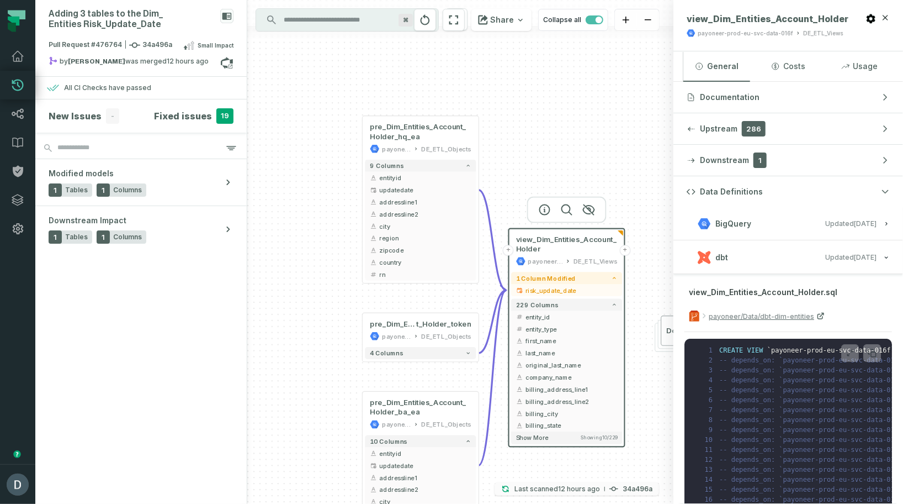
click at [617, 495] on button "Last scanned [DATE] 10:15:47 AM 34a496a" at bounding box center [577, 488] width 165 height 13
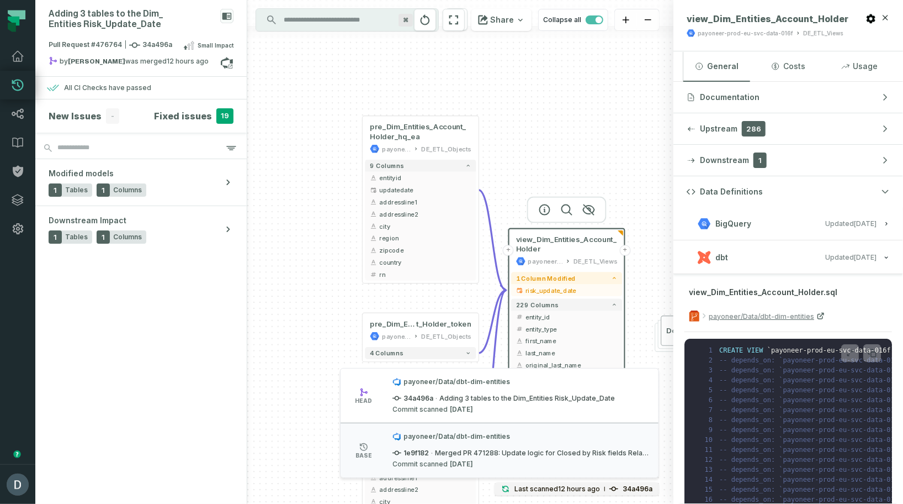
click at [436, 407] on p "Commit scanned [DATE] 4:01:23 PM" at bounding box center [433, 409] width 81 height 9
drag, startPoint x: 405, startPoint y: 437, endPoint x: 504, endPoint y: 436, distance: 98.8
click at [504, 436] on span "payoneer/Data/dbt-dim-entities" at bounding box center [521, 436] width 256 height 9
copy span "payoneer/Data/dbt-dim-entities"
